Goal: Task Accomplishment & Management: Complete application form

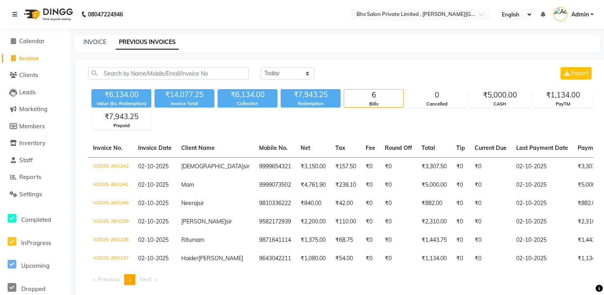
select select "[DATE]"
click at [30, 56] on span "Invoice" at bounding box center [29, 58] width 20 height 8
select select "service"
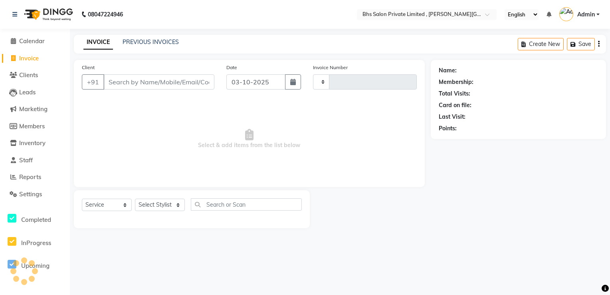
type input "1250"
select select "4224"
click at [33, 41] on span "Calendar" at bounding box center [32, 41] width 26 height 8
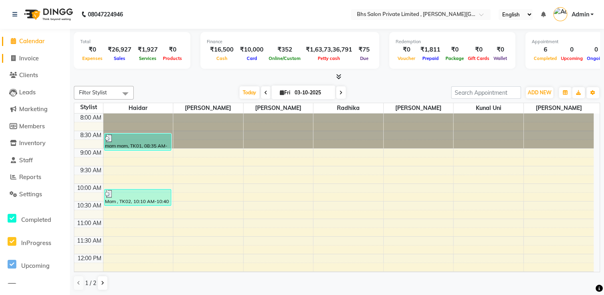
click at [32, 59] on span "Invoice" at bounding box center [29, 58] width 20 height 8
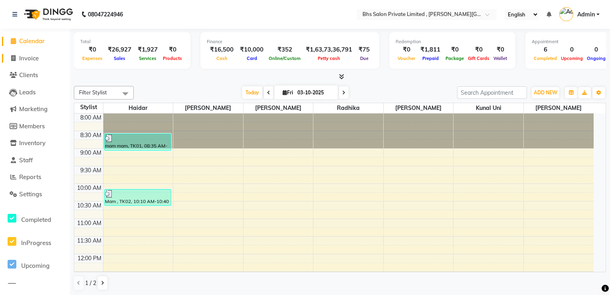
select select "4224"
select select "service"
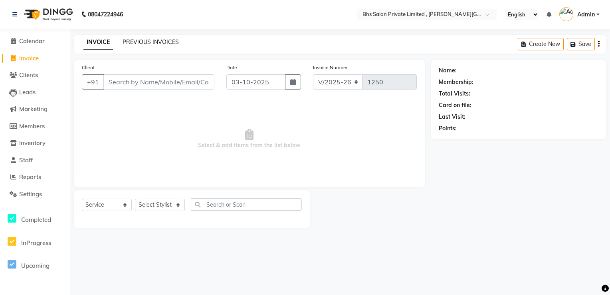
click at [144, 40] on link "PREVIOUS INVOICES" at bounding box center [151, 41] width 56 height 7
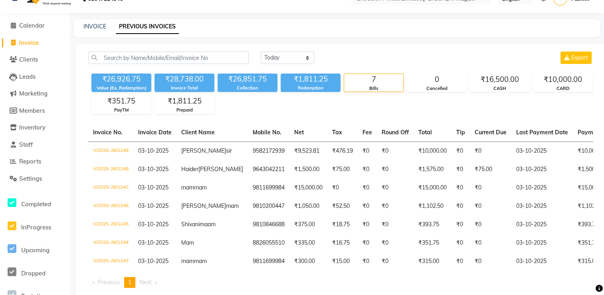
scroll to position [16, 0]
click at [36, 25] on span "Calendar" at bounding box center [32, 25] width 26 height 8
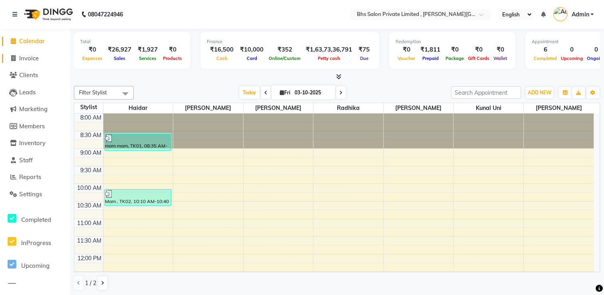
click at [30, 57] on span "Invoice" at bounding box center [29, 58] width 20 height 8
select select "service"
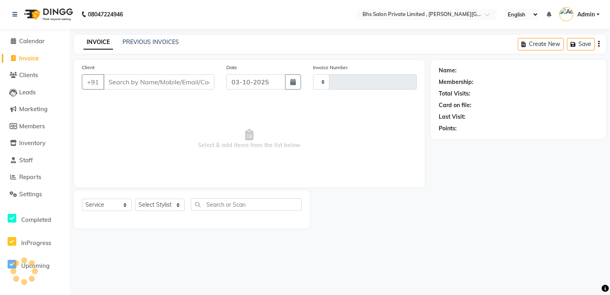
type input "1250"
select select "4224"
click at [14, 14] on icon at bounding box center [14, 15] width 5 height 6
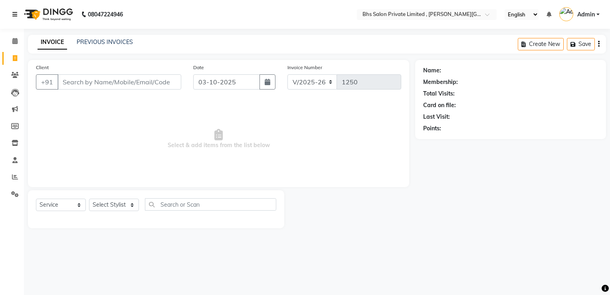
click at [12, 14] on div "08047224946" at bounding box center [67, 14] width 123 height 22
click at [16, 14] on icon at bounding box center [14, 15] width 5 height 6
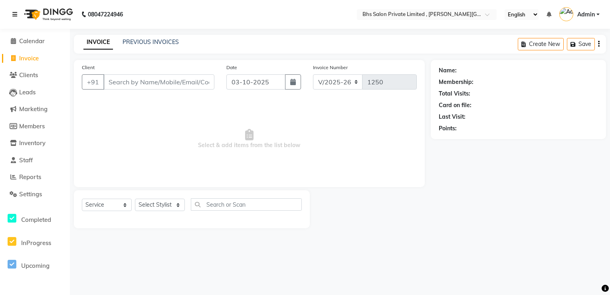
click at [16, 14] on icon at bounding box center [14, 15] width 5 height 6
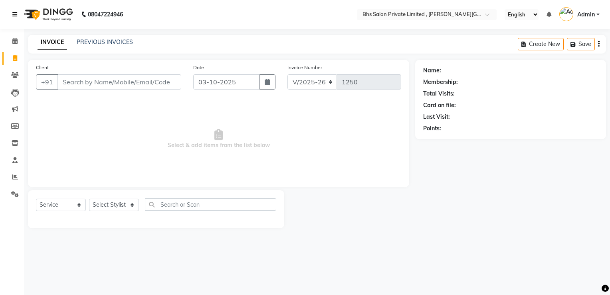
click at [16, 14] on icon at bounding box center [14, 15] width 5 height 6
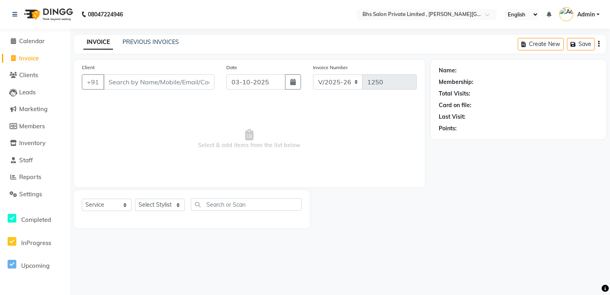
click at [439, 228] on div "Name: Membership: Total Visits: Card on file: Last Visit: Points:" at bounding box center [521, 144] width 181 height 168
click at [34, 174] on span "Reports" at bounding box center [30, 177] width 22 height 8
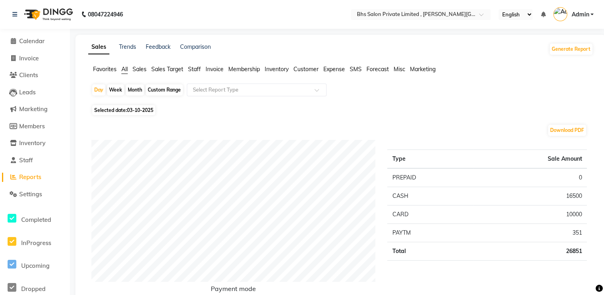
click at [133, 89] on div "Month" at bounding box center [135, 89] width 18 height 11
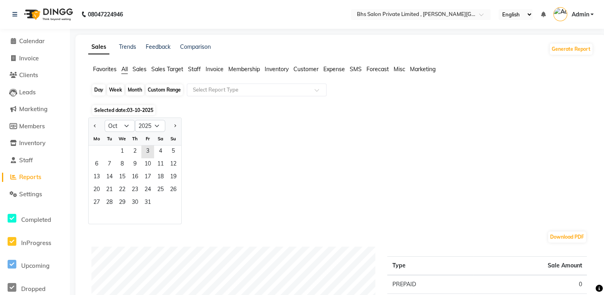
click at [133, 89] on div "Month" at bounding box center [135, 89] width 18 height 11
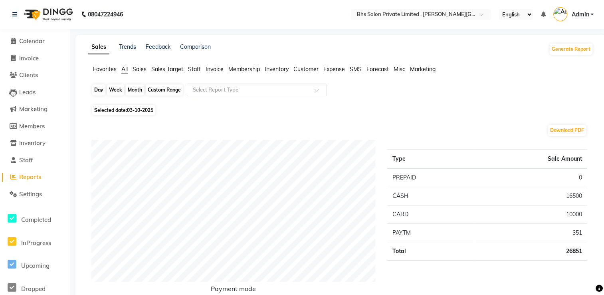
click at [135, 89] on div "Month" at bounding box center [135, 89] width 18 height 11
select select "10"
select select "2025"
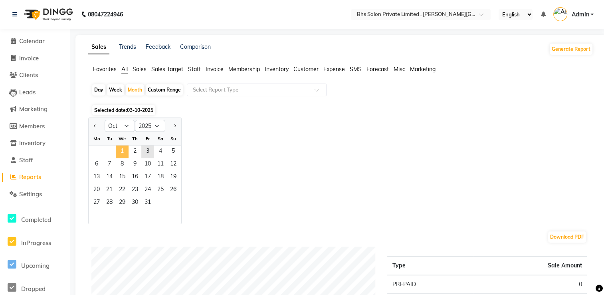
click at [121, 154] on span "1" at bounding box center [122, 151] width 13 height 13
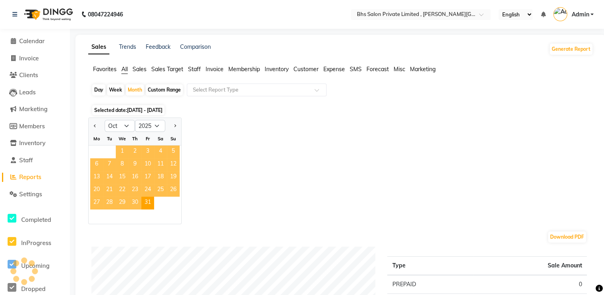
click at [121, 154] on span "1" at bounding box center [122, 151] width 13 height 13
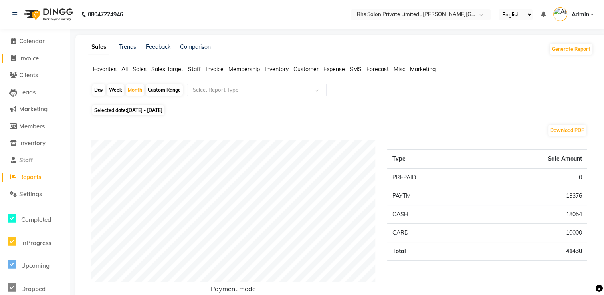
click at [26, 58] on span "Invoice" at bounding box center [29, 58] width 20 height 8
select select "service"
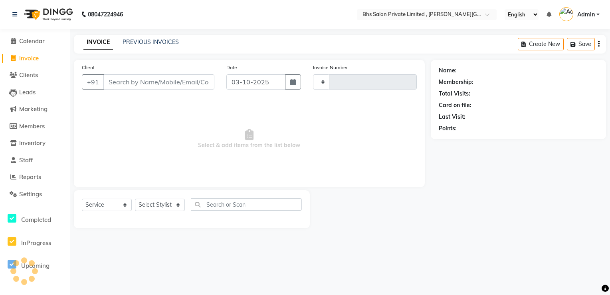
type input "1250"
select select "4224"
click at [152, 202] on select "Select Stylist Haidar juyel Kunal uni Monika prabin Radhika Sohail Vishal pedi" at bounding box center [160, 204] width 50 height 12
click at [146, 206] on select "Select Stylist Haidar juyel Kunal uni Monika prabin Radhika Sohail Vishal pedi" at bounding box center [160, 204] width 50 height 12
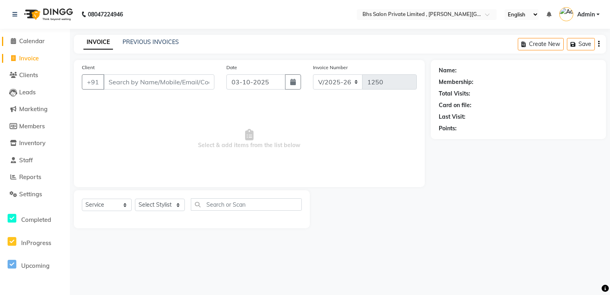
click at [34, 44] on span "Calendar" at bounding box center [32, 41] width 26 height 8
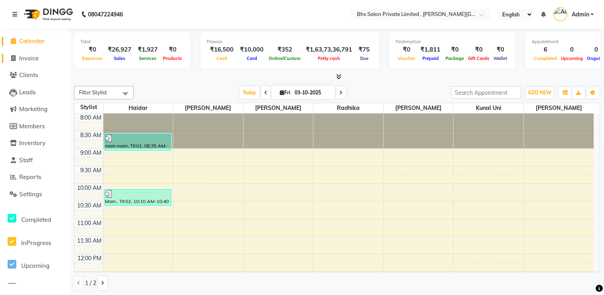
click at [31, 58] on span "Invoice" at bounding box center [29, 58] width 20 height 8
select select "service"
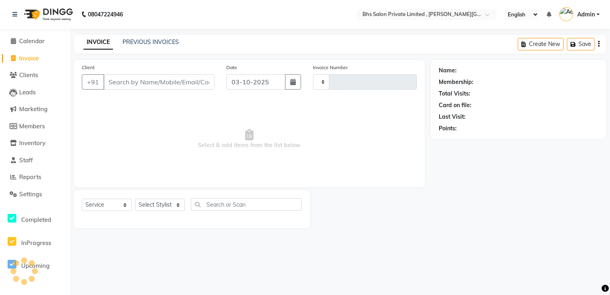
type input "1250"
select select "4224"
click at [146, 45] on link "PREVIOUS INVOICES" at bounding box center [151, 41] width 56 height 7
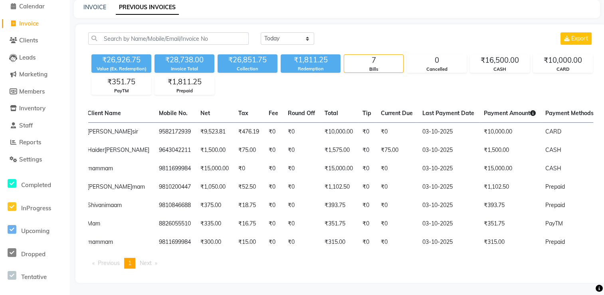
scroll to position [0, 112]
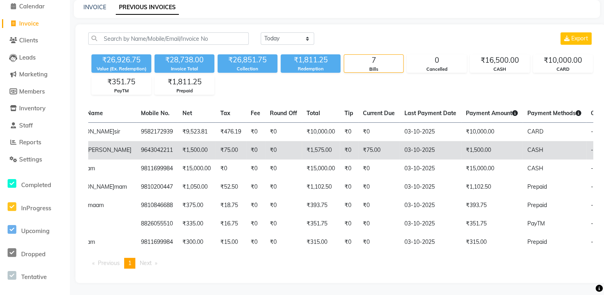
click at [549, 141] on td "CASH" at bounding box center [553, 150] width 63 height 18
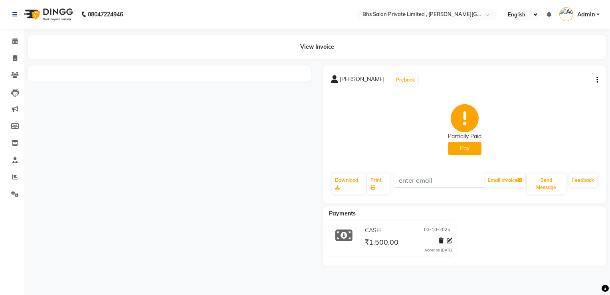
click at [473, 149] on button "Pay" at bounding box center [465, 148] width 34 height 12
select select "1"
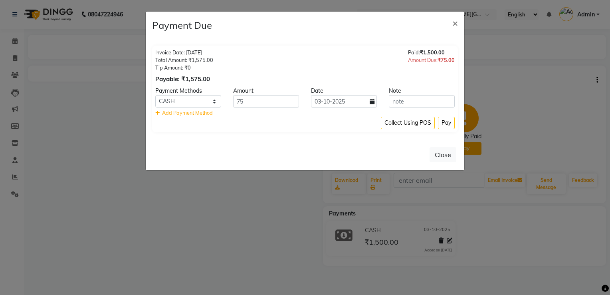
click at [473, 149] on ngb-modal-window "Payment Due × Invoice Date: [DATE] Total Amount: ₹1,575.00 Tip Amount: ₹0 Payab…" at bounding box center [305, 147] width 610 height 295
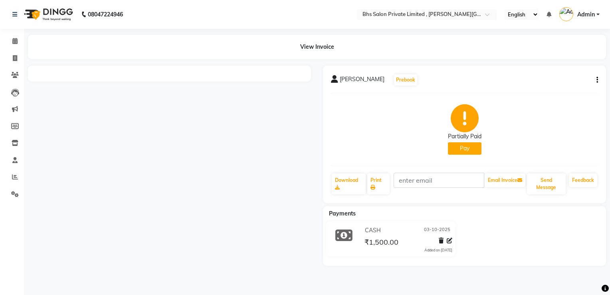
click at [473, 149] on button "Pay" at bounding box center [465, 148] width 34 height 12
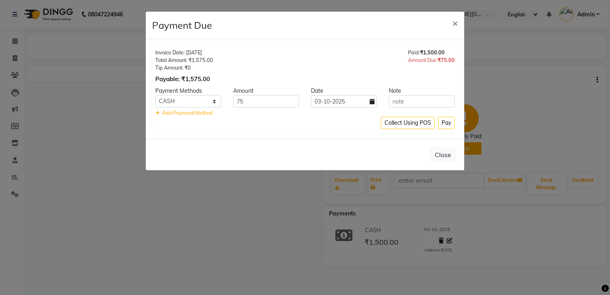
click at [449, 242] on ngb-modal-window "Payment Due × Invoice Date: [DATE] Total Amount: ₹1,575.00 Tip Amount: ₹0 Payab…" at bounding box center [305, 147] width 610 height 295
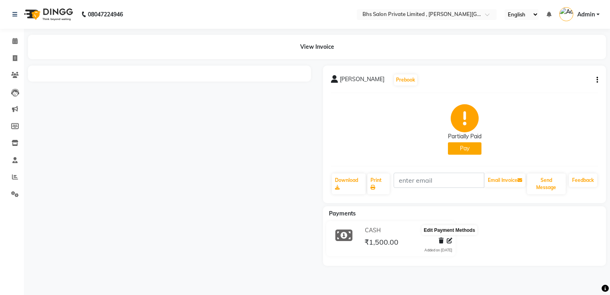
click at [448, 242] on icon at bounding box center [450, 240] width 6 height 6
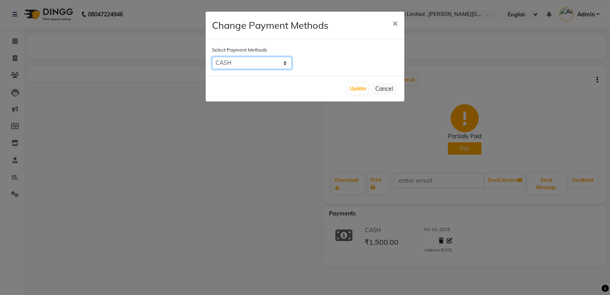
click at [275, 62] on select "GPay CASH PayTM ONLINE Master Card CARD NearBuy Bank UPI PhonePe" at bounding box center [252, 63] width 80 height 12
select select "6"
click at [212, 57] on select "GPay CASH PayTM ONLINE Master Card CARD NearBuy Bank UPI PhonePe" at bounding box center [252, 63] width 80 height 12
click at [352, 91] on button "Update" at bounding box center [358, 88] width 21 height 11
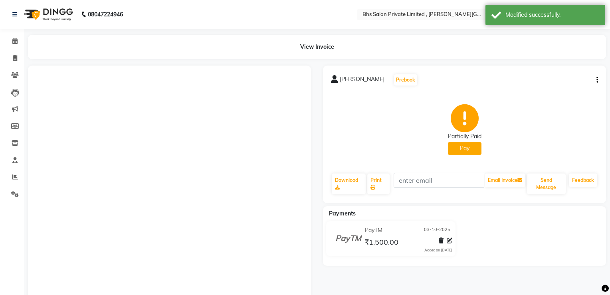
click at [353, 86] on span "[PERSON_NAME]" at bounding box center [362, 80] width 45 height 11
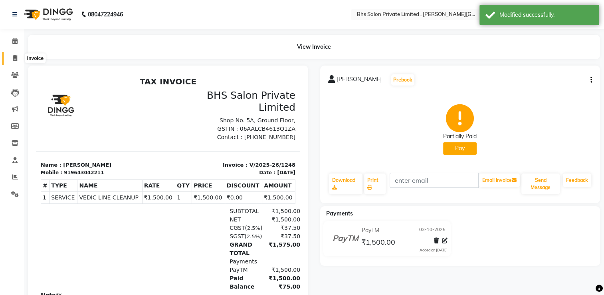
click at [10, 55] on span at bounding box center [15, 58] width 14 height 9
select select "4224"
select select "service"
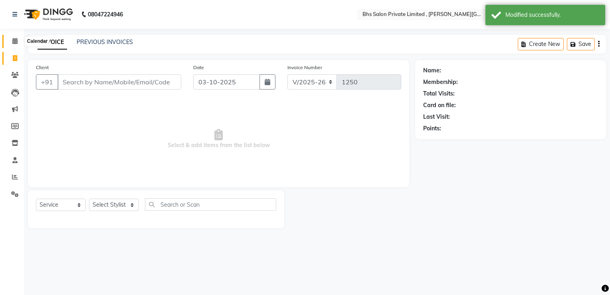
click at [18, 40] on span at bounding box center [15, 41] width 14 height 9
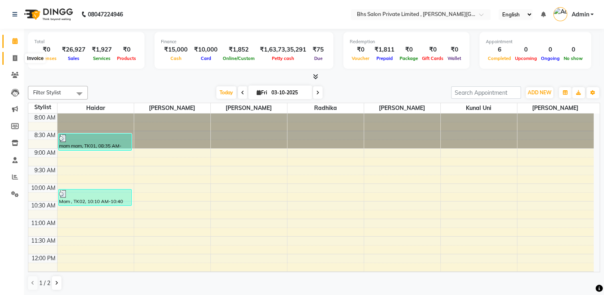
click at [16, 59] on icon at bounding box center [15, 58] width 4 height 6
select select "service"
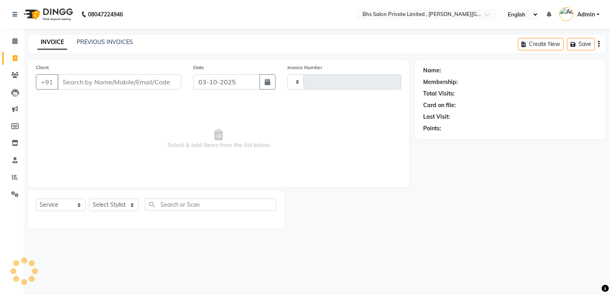
type input "1250"
select select "4224"
click at [91, 44] on link "PREVIOUS INVOICES" at bounding box center [105, 41] width 56 height 7
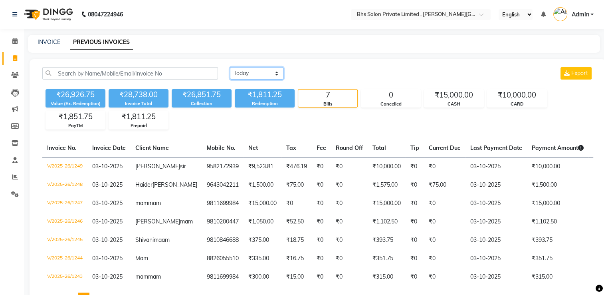
click at [251, 76] on select "[DATE] [DATE] Custom Range" at bounding box center [256, 73] width 53 height 12
click at [230, 67] on select "[DATE] [DATE] Custom Range" at bounding box center [256, 73] width 53 height 12
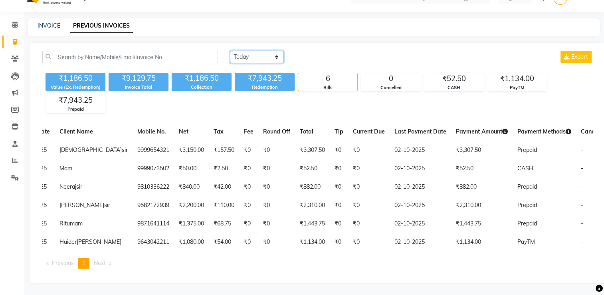
scroll to position [0, 80]
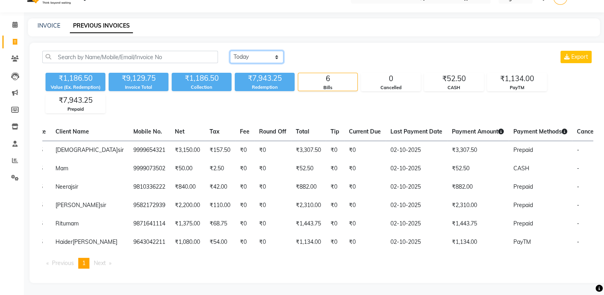
click at [264, 51] on select "[DATE] [DATE] Custom Range" at bounding box center [256, 57] width 53 height 12
select select "range"
click at [230, 51] on select "[DATE] [DATE] Custom Range" at bounding box center [256, 57] width 53 height 12
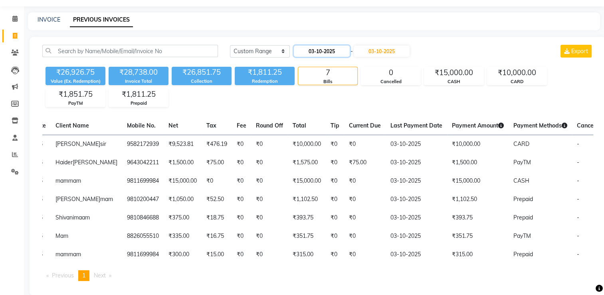
click at [311, 53] on input "03-10-2025" at bounding box center [322, 51] width 56 height 11
select select "10"
select select "2025"
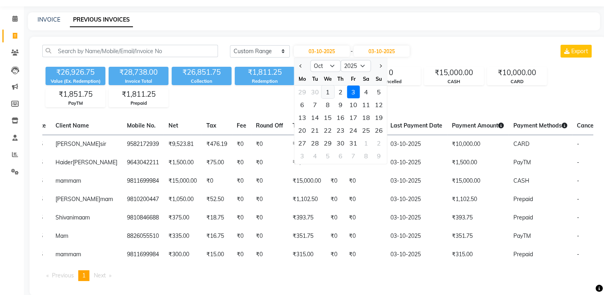
click at [330, 89] on div "1" at bounding box center [327, 91] width 13 height 13
type input "01-10-2025"
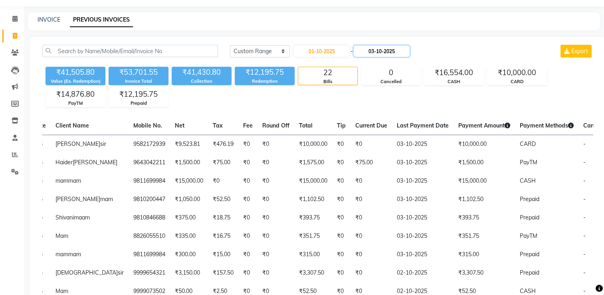
click at [388, 47] on input "03-10-2025" at bounding box center [382, 51] width 56 height 11
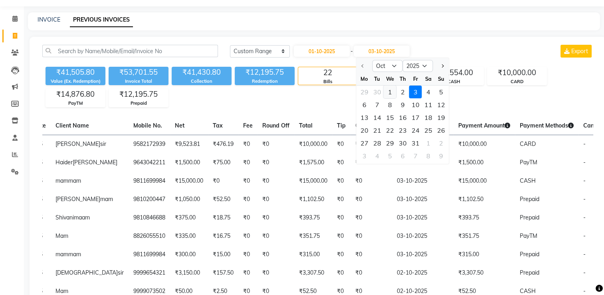
click at [390, 93] on div "1" at bounding box center [389, 91] width 13 height 13
type input "01-10-2025"
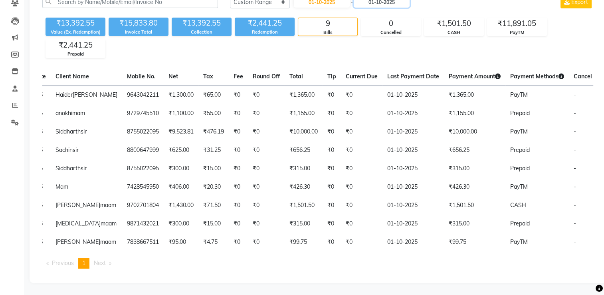
scroll to position [0, 109]
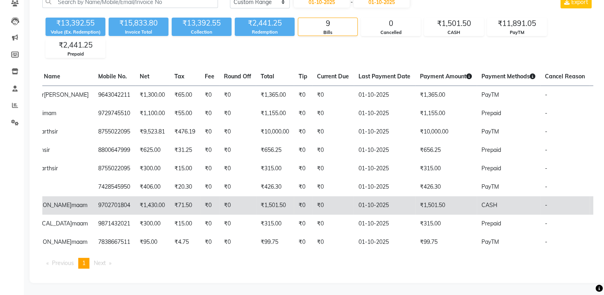
click at [564, 196] on td "-" at bounding box center [564, 205] width 49 height 18
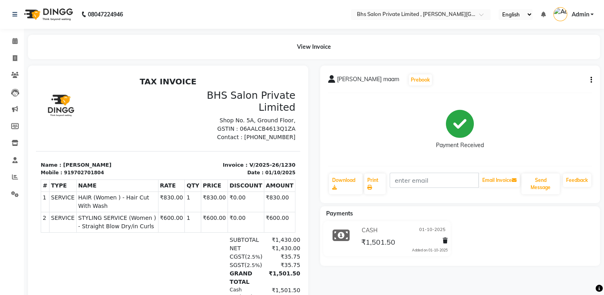
click at [590, 81] on button "button" at bounding box center [589, 80] width 5 height 8
click at [560, 88] on div "Edit Invoice" at bounding box center [551, 90] width 55 height 10
select select "service"
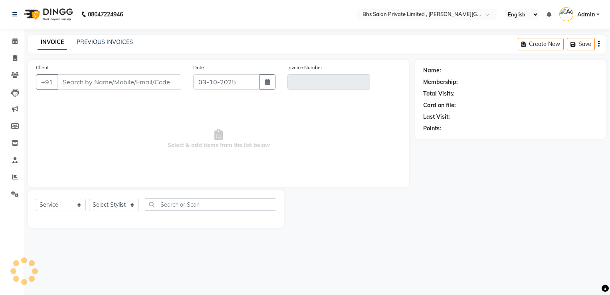
type input "9702701804"
type input "V/2025-26/1230"
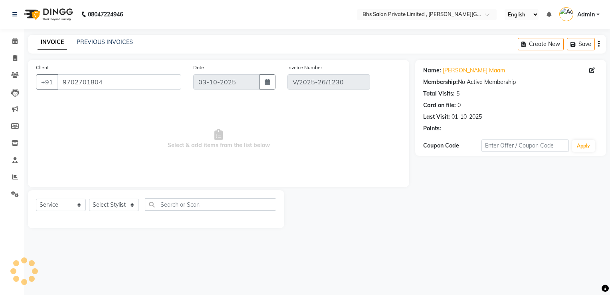
type input "01-10-2025"
select select "select"
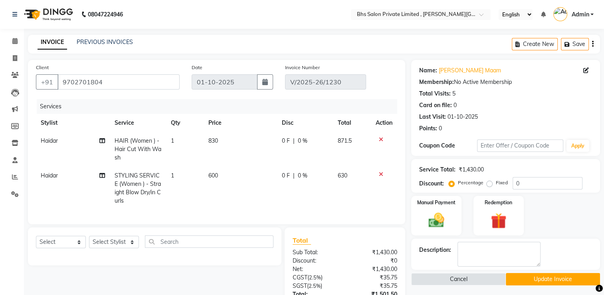
click at [380, 172] on icon at bounding box center [381, 174] width 4 height 6
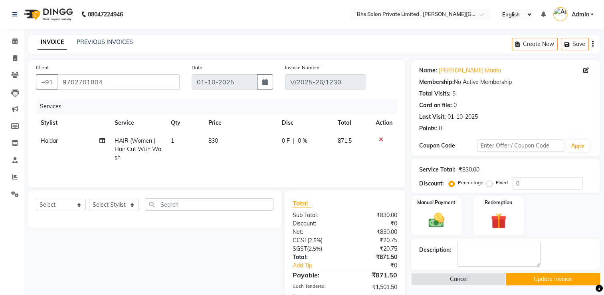
click at [592, 44] on icon "button" at bounding box center [593, 44] width 2 height 0
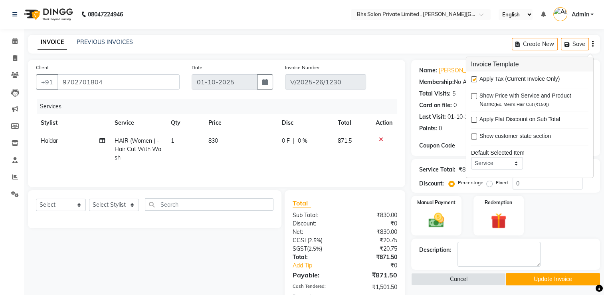
click at [473, 79] on label at bounding box center [474, 79] width 6 height 6
click at [473, 79] on input "checkbox" at bounding box center [473, 79] width 5 height 5
checkbox input "false"
click at [380, 139] on icon at bounding box center [381, 140] width 4 height 6
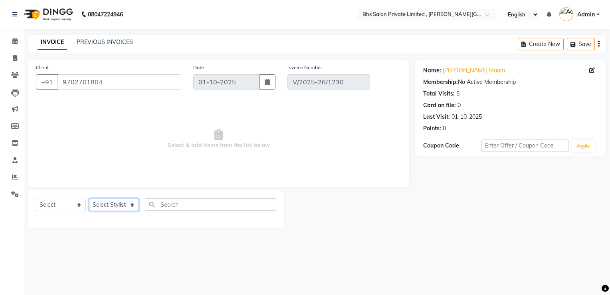
click at [117, 205] on select "Select Stylist Haidar juyel Kunal uni Monika prabin Radhika Sohail Vishal pedi" at bounding box center [114, 204] width 50 height 12
select select "22036"
click at [89, 199] on select "Select Stylist Haidar juyel Kunal uni Monika prabin Radhika Sohail Vishal pedi" at bounding box center [114, 204] width 50 height 12
click at [54, 204] on select "Select Service Product Membership Package Voucher Prepaid Gift Card" at bounding box center [61, 204] width 50 height 12
select select "service"
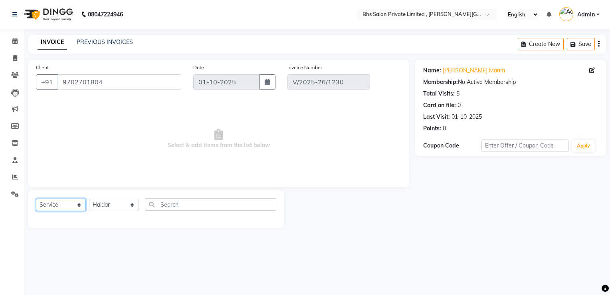
click at [36, 199] on select "Select Service Product Membership Package Voucher Prepaid Gift Card" at bounding box center [61, 204] width 50 height 12
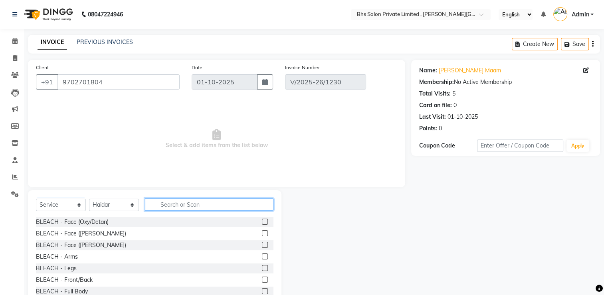
click at [171, 205] on input "text" at bounding box center [209, 204] width 129 height 12
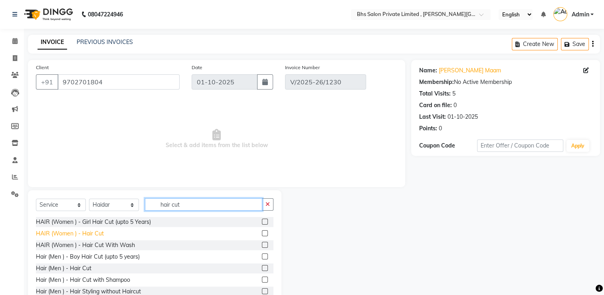
type input "hair cut"
click at [88, 235] on div "HAIR (Women ) - Hair Cut" at bounding box center [70, 233] width 68 height 8
checkbox input "false"
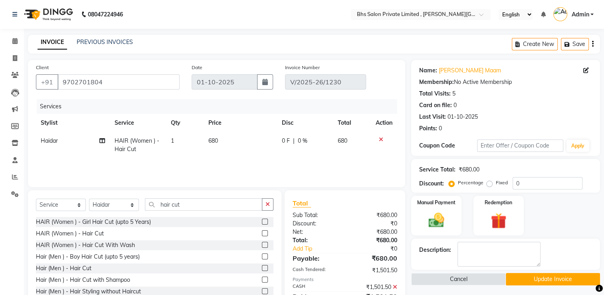
click at [249, 146] on td "680" at bounding box center [240, 145] width 73 height 26
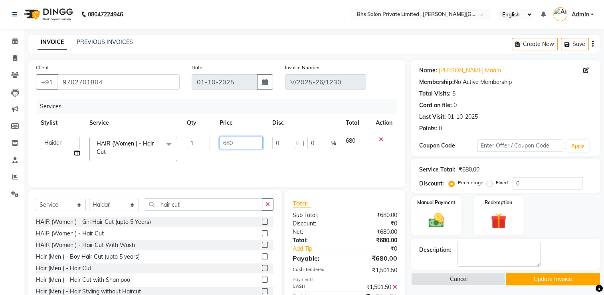
drag, startPoint x: 249, startPoint y: 146, endPoint x: 216, endPoint y: 152, distance: 34.5
click at [216, 152] on td "680" at bounding box center [241, 149] width 53 height 34
click at [241, 142] on input "680" at bounding box center [241, 143] width 43 height 12
drag, startPoint x: 243, startPoint y: 143, endPoint x: 128, endPoint y: 158, distance: 115.5
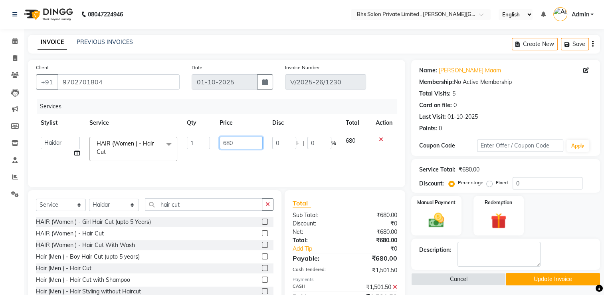
click at [128, 158] on tr "Haidar juyel Kunal uni Monika prabin Radhika Sohail Vishal pedi HAIR (Women ) -…" at bounding box center [216, 149] width 361 height 34
type input "2600"
click at [396, 288] on icon at bounding box center [395, 287] width 4 height 6
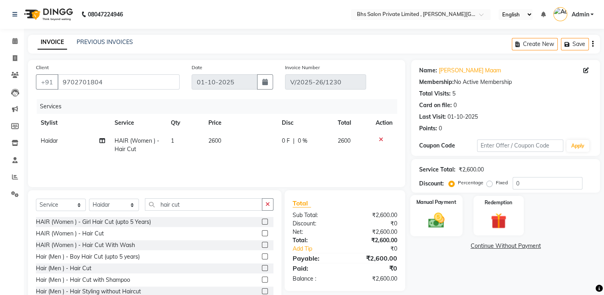
click at [455, 222] on div "Manual Payment" at bounding box center [436, 215] width 52 height 41
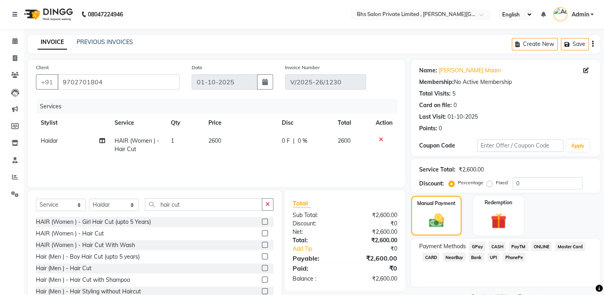
click at [511, 245] on span "PayTM" at bounding box center [518, 245] width 19 height 9
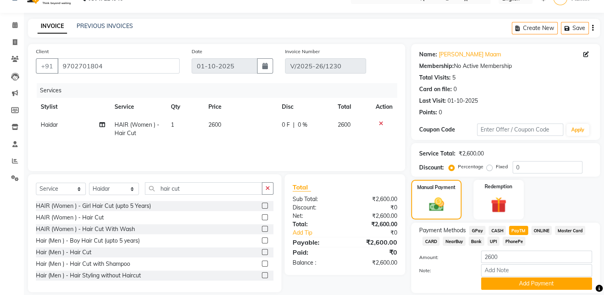
scroll to position [43, 0]
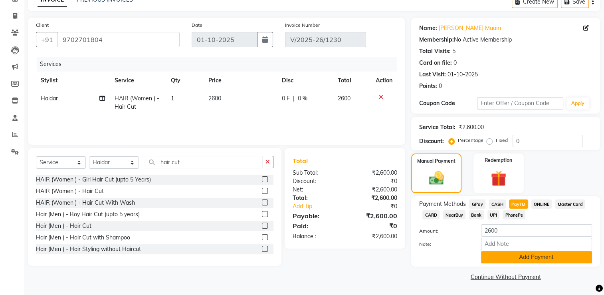
click at [554, 256] on button "Add Payment" at bounding box center [536, 257] width 111 height 12
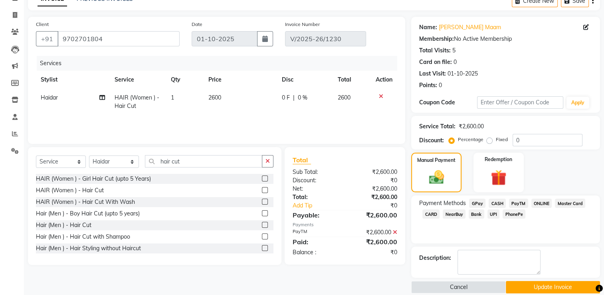
click at [546, 285] on button "Update Invoice" at bounding box center [553, 287] width 94 height 12
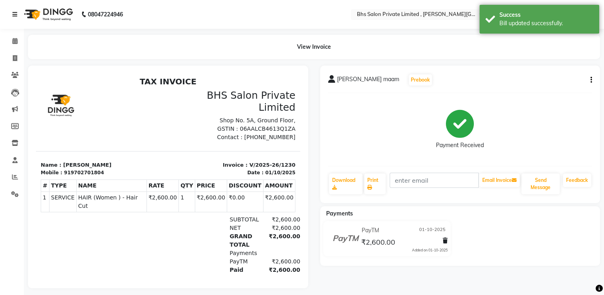
click at [15, 16] on icon at bounding box center [14, 15] width 5 height 6
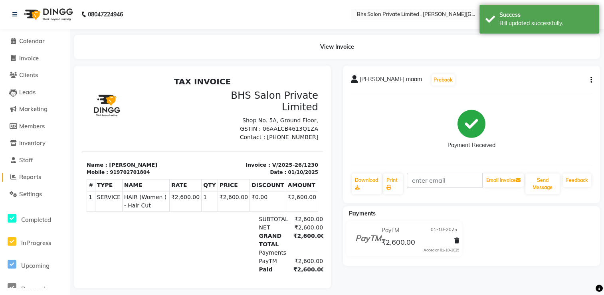
click at [29, 180] on span "Reports" at bounding box center [30, 177] width 22 height 8
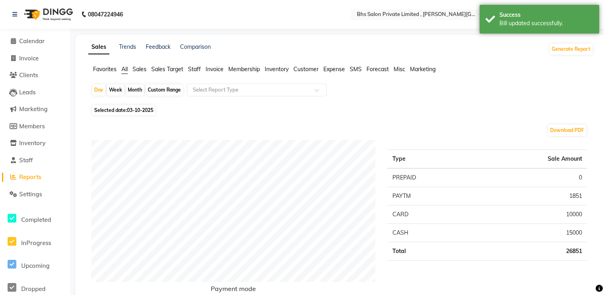
click at [131, 89] on div "Month" at bounding box center [135, 89] width 18 height 11
select select "10"
select select "2025"
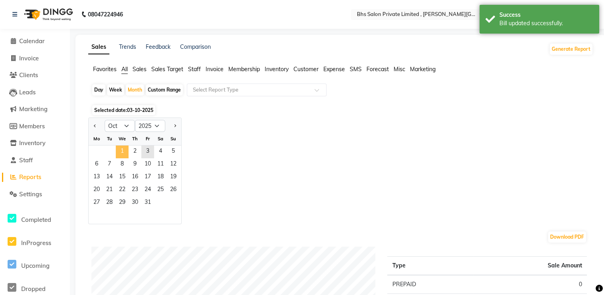
click at [123, 150] on span "1" at bounding box center [122, 151] width 13 height 13
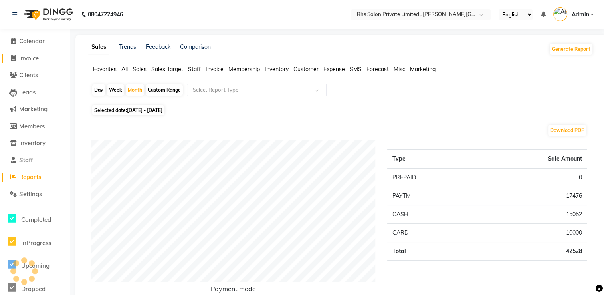
click at [29, 60] on span "Invoice" at bounding box center [29, 58] width 20 height 8
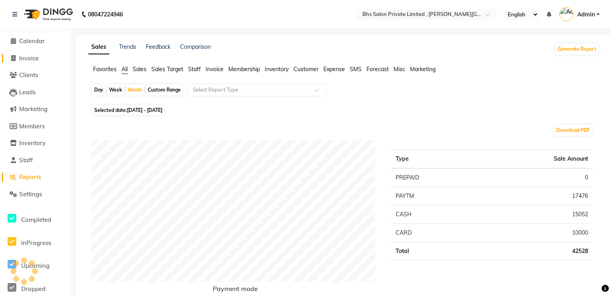
select select "service"
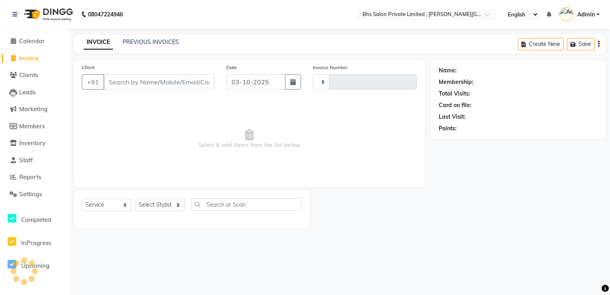
click at [113, 79] on input "Client" at bounding box center [158, 81] width 111 height 15
type input "1250"
select select "4224"
